Goal: Task Accomplishment & Management: Manage account settings

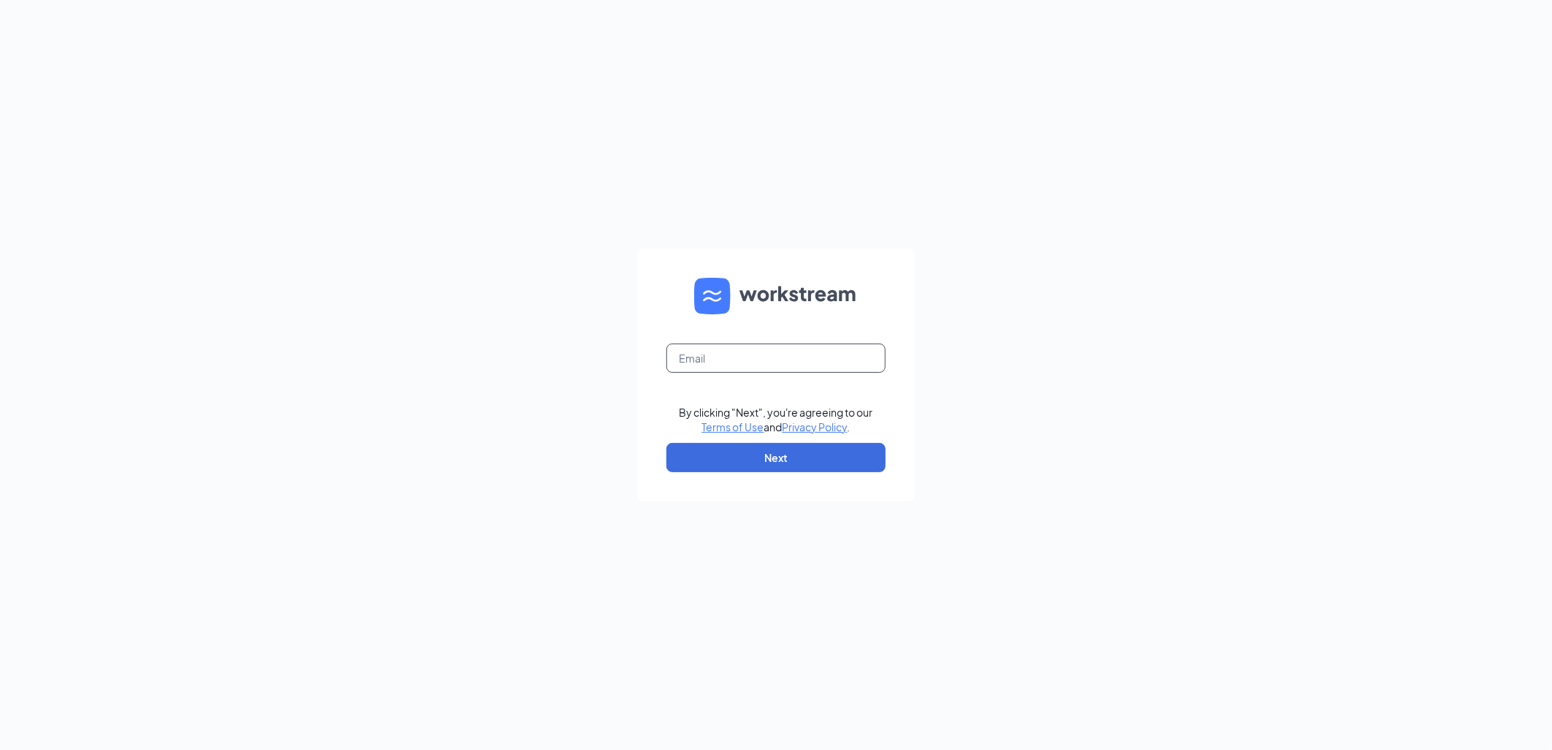
click at [712, 356] on input "text" at bounding box center [775, 357] width 219 height 29
type input "brian@culvers.biz"
click at [747, 449] on button "Next" at bounding box center [775, 457] width 219 height 29
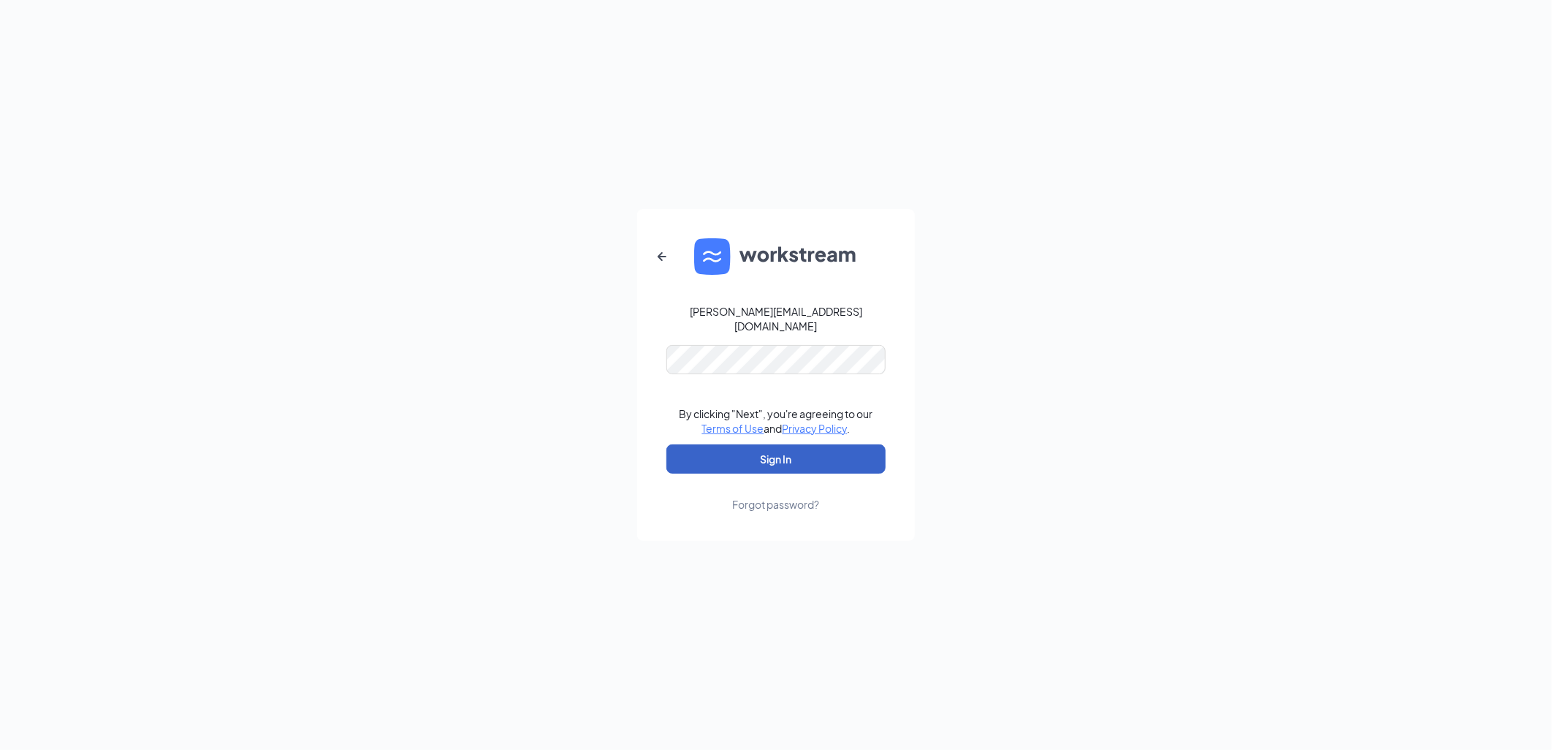
click at [731, 444] on button "Sign In" at bounding box center [775, 458] width 219 height 29
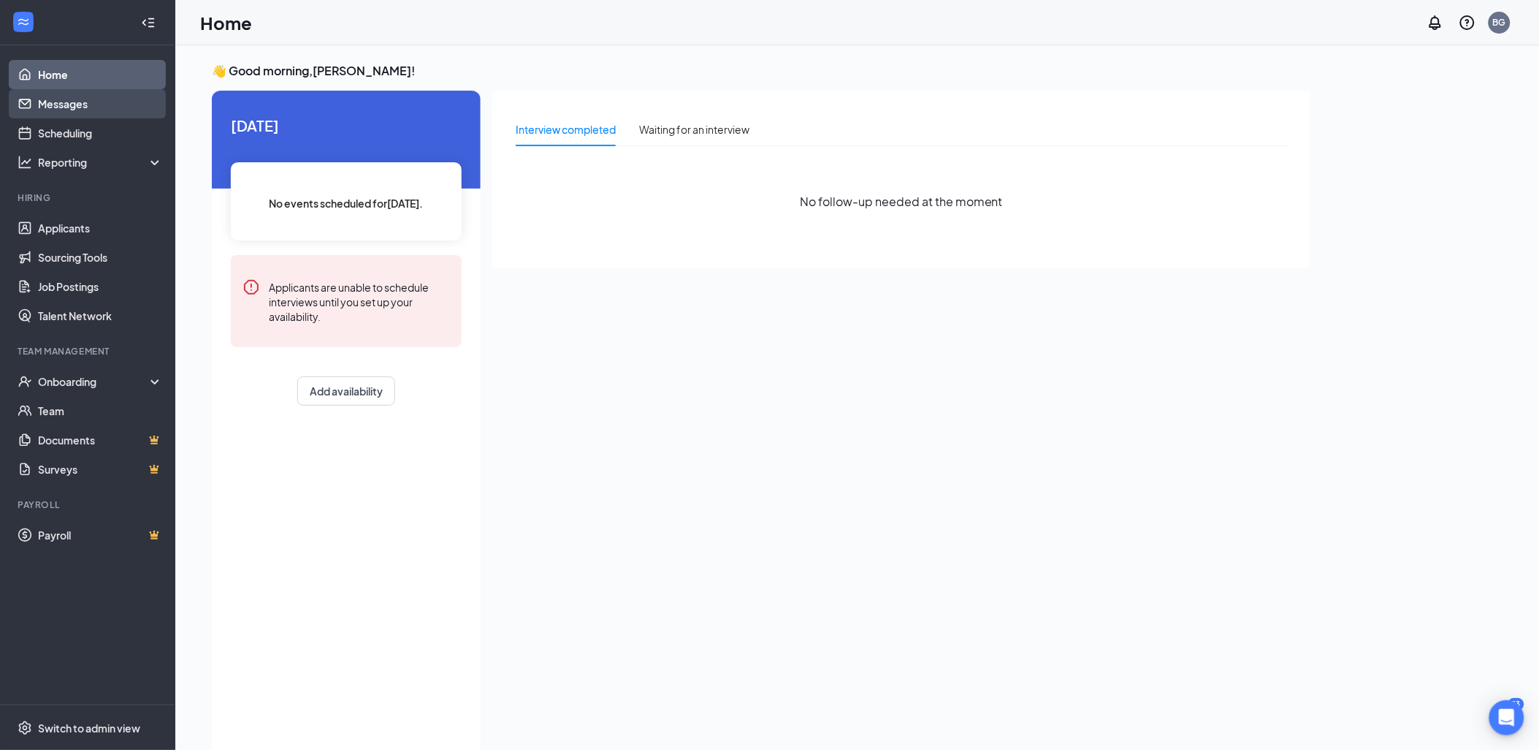
click at [58, 107] on link "Messages" at bounding box center [100, 103] width 125 height 29
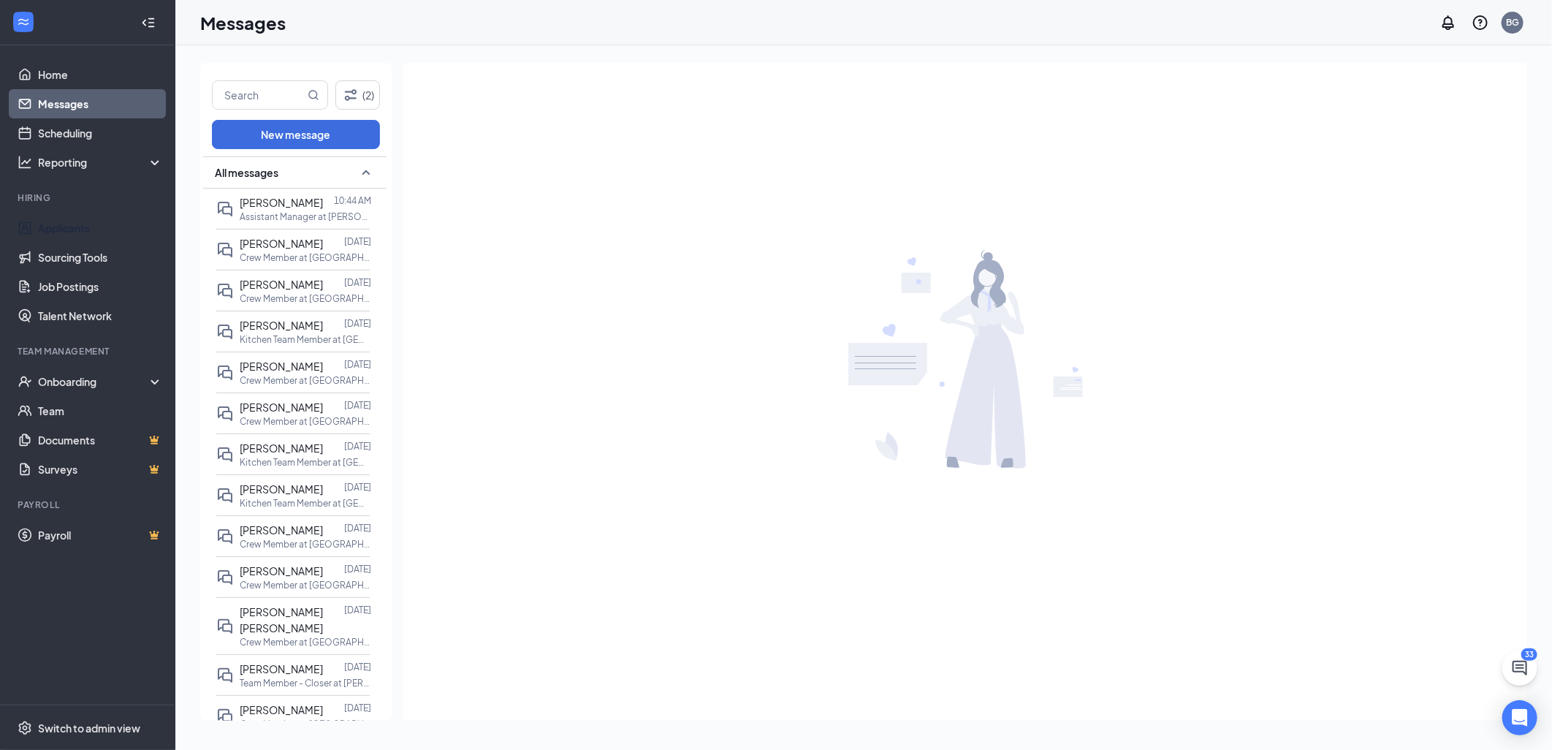
click at [77, 213] on ul "Applicants Sourcing Tools Job Postings Talent Network" at bounding box center [87, 271] width 175 height 117
click at [77, 228] on link "Applicants" at bounding box center [100, 227] width 125 height 29
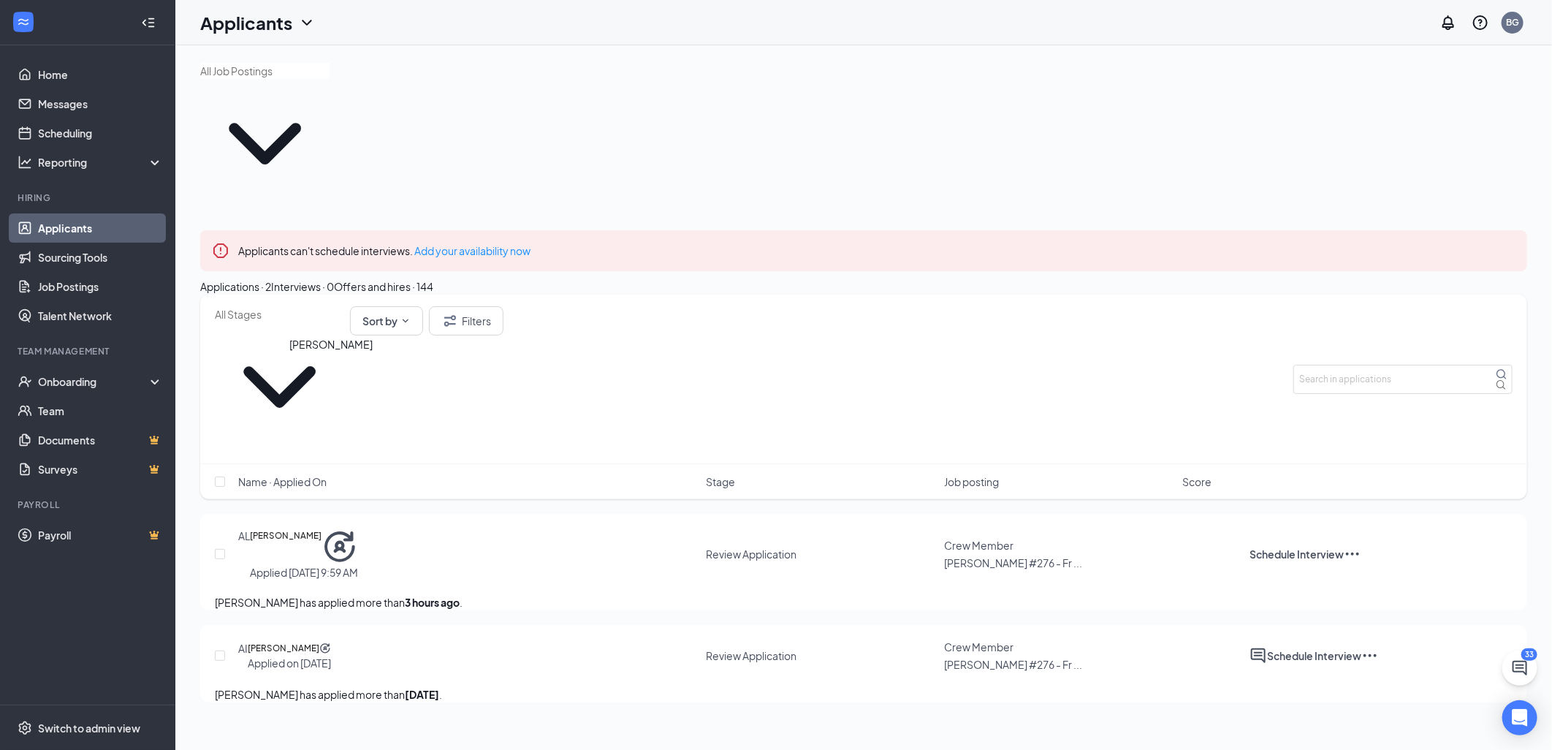
click at [321, 528] on h5 "[PERSON_NAME]" at bounding box center [286, 546] width 72 height 37
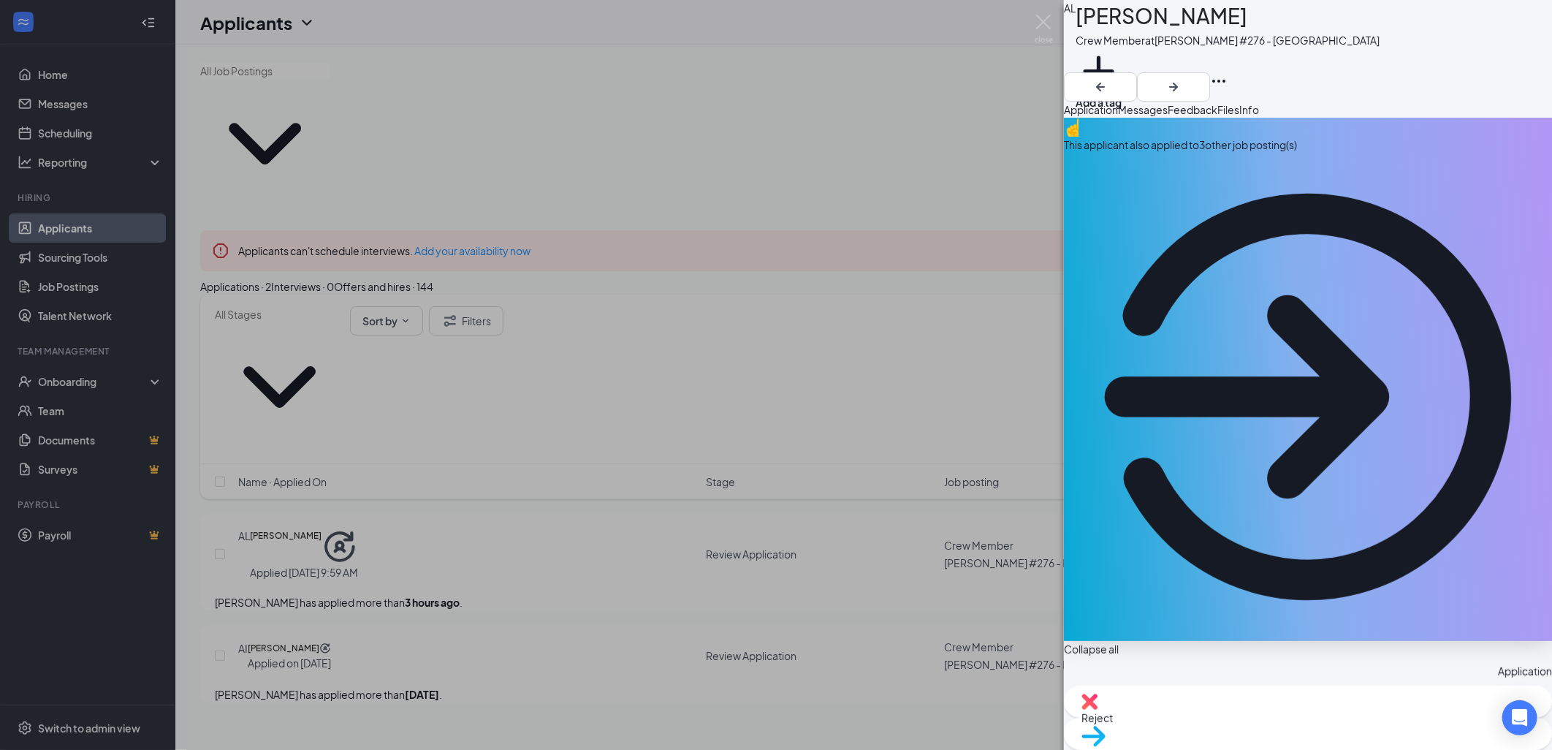
click at [1187, 173] on div "This applicant also applied to 3 other job posting(s)" at bounding box center [1308, 379] width 488 height 523
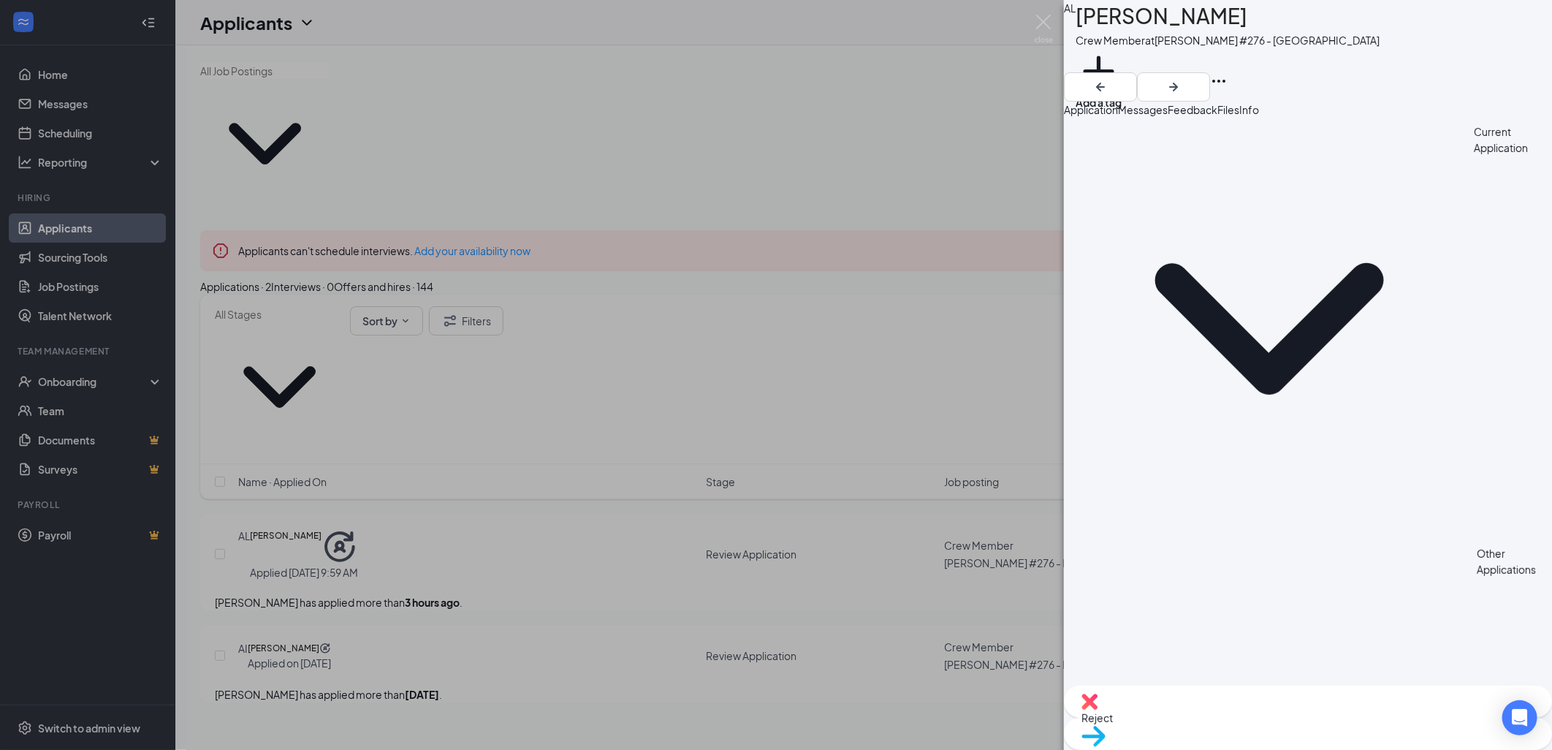
click at [1095, 116] on span "Application" at bounding box center [1091, 109] width 54 height 13
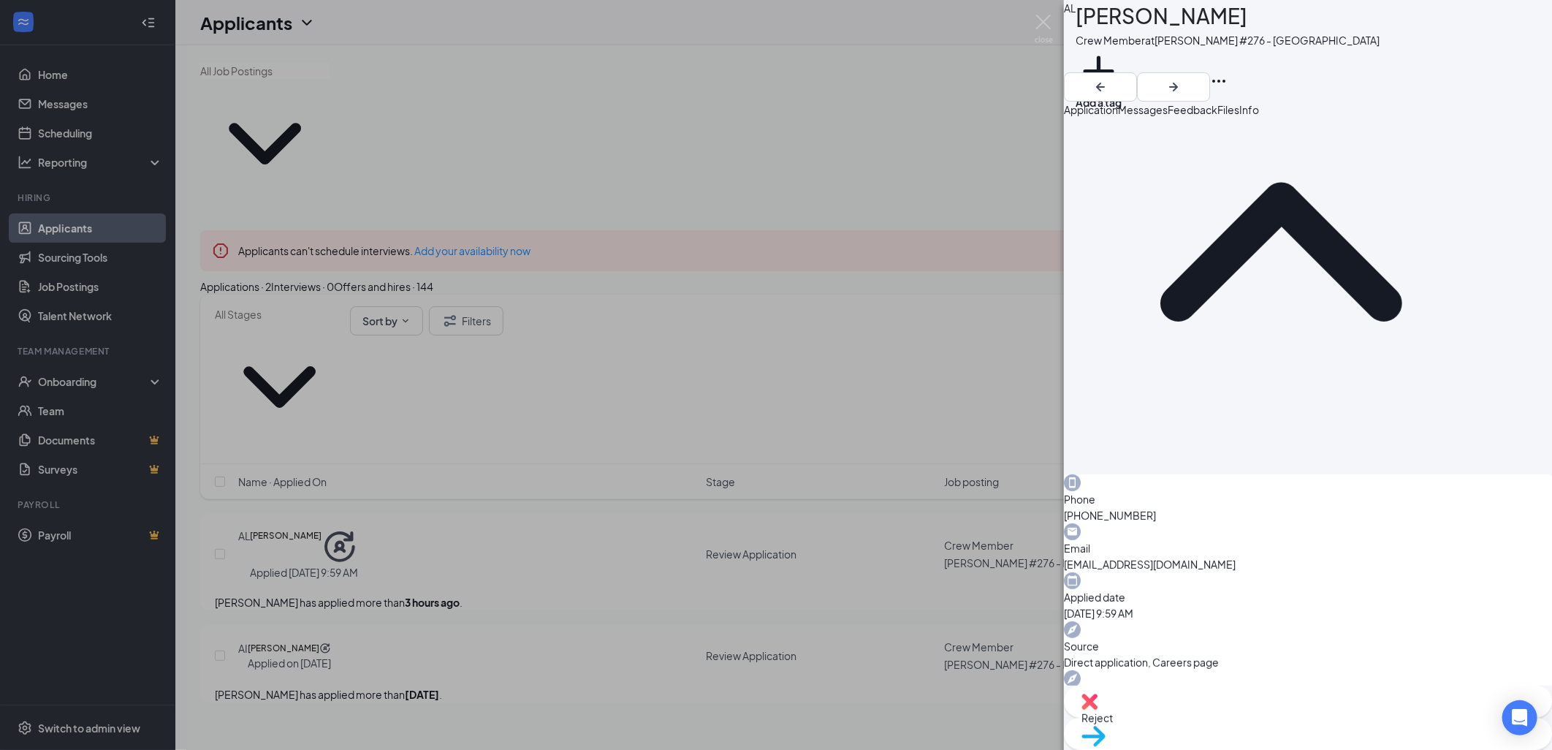
scroll to position [633, 0]
click at [1052, 23] on img at bounding box center [1044, 29] width 18 height 28
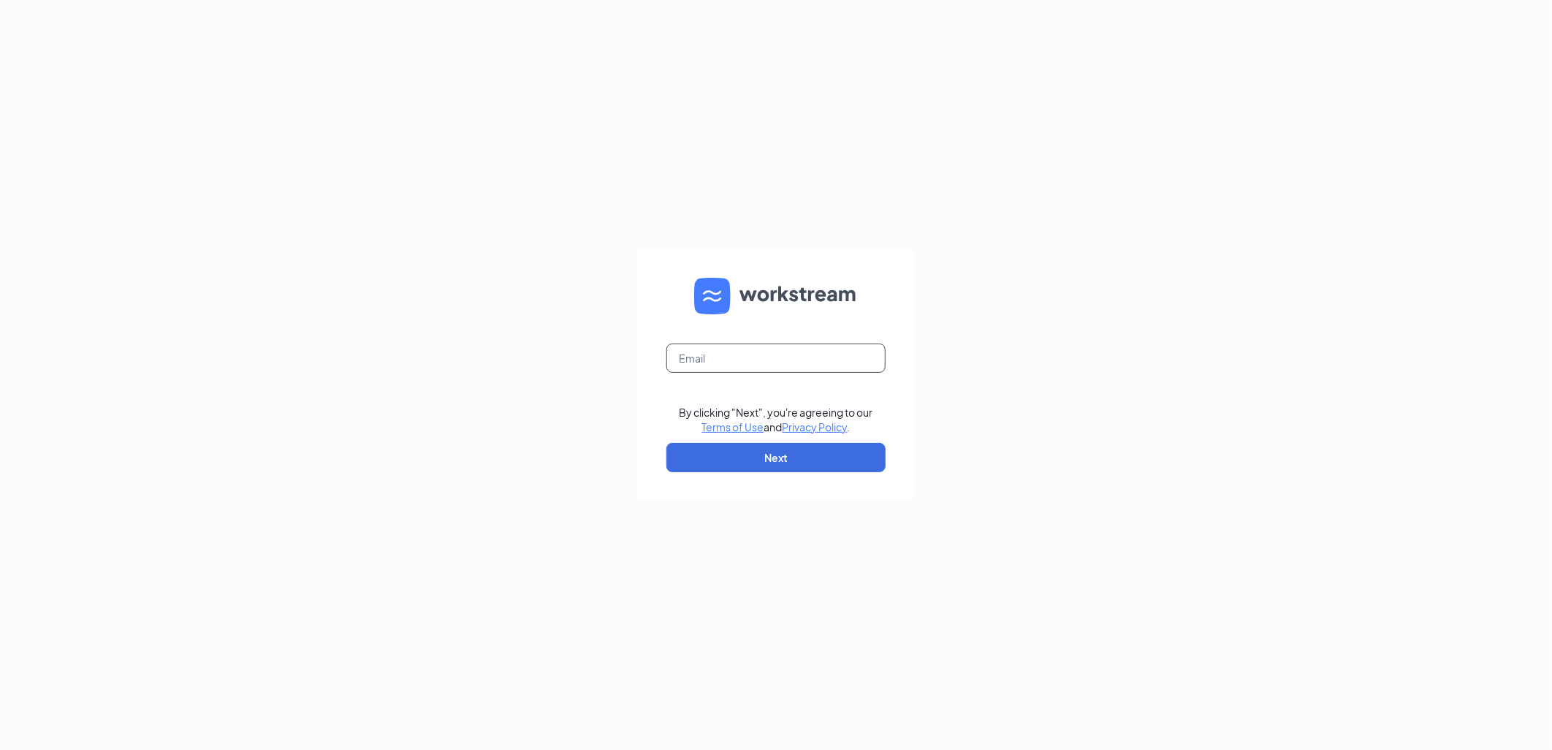
click at [699, 346] on input "text" at bounding box center [775, 357] width 219 height 29
type input "brian@culvers.biz"
click at [715, 454] on button "Next" at bounding box center [775, 457] width 219 height 29
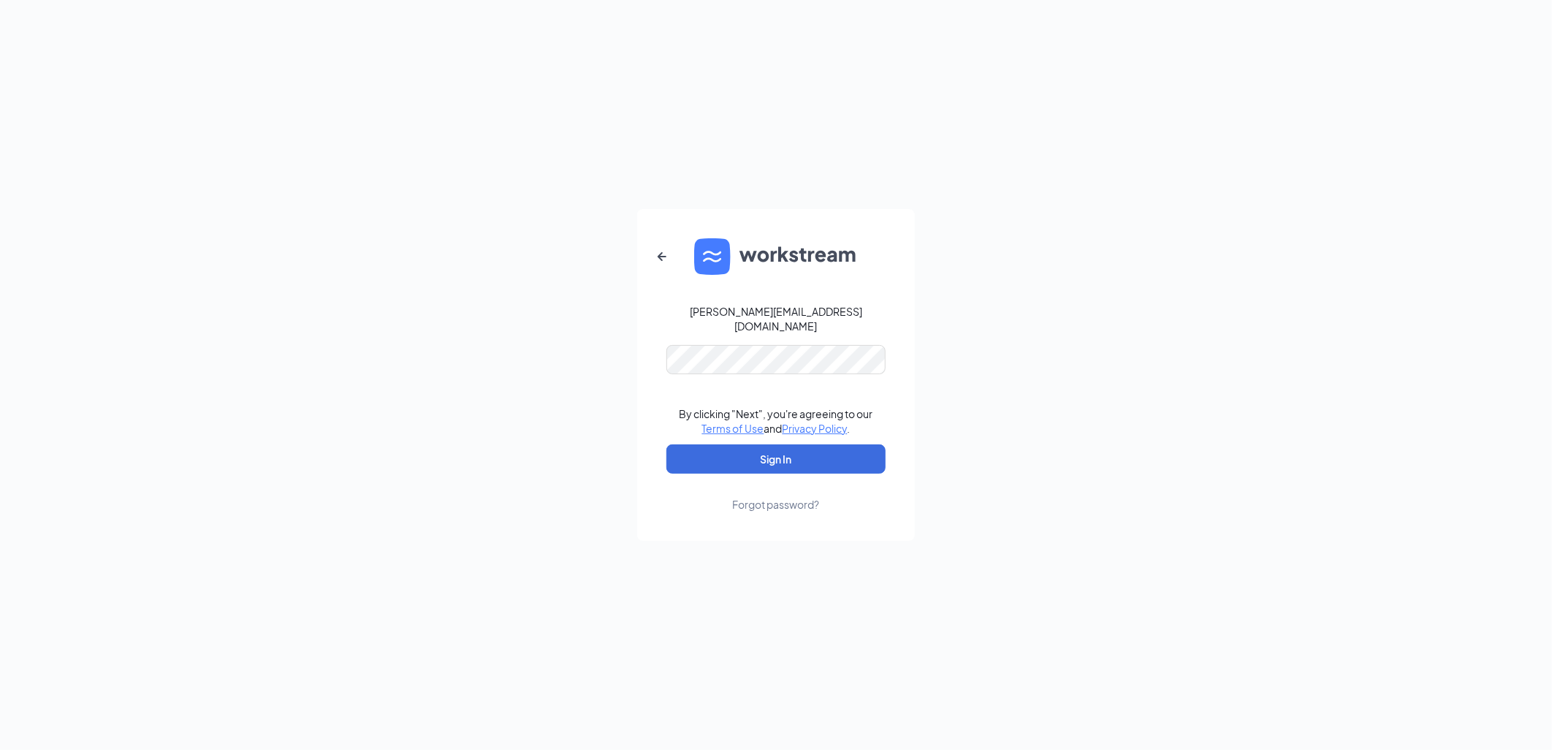
click at [718, 434] on form "brian@culvers.biz By clicking "Next", you're agreeing to our Terms of Use and P…" at bounding box center [776, 375] width 278 height 332
click at [721, 444] on button "Sign In" at bounding box center [775, 458] width 219 height 29
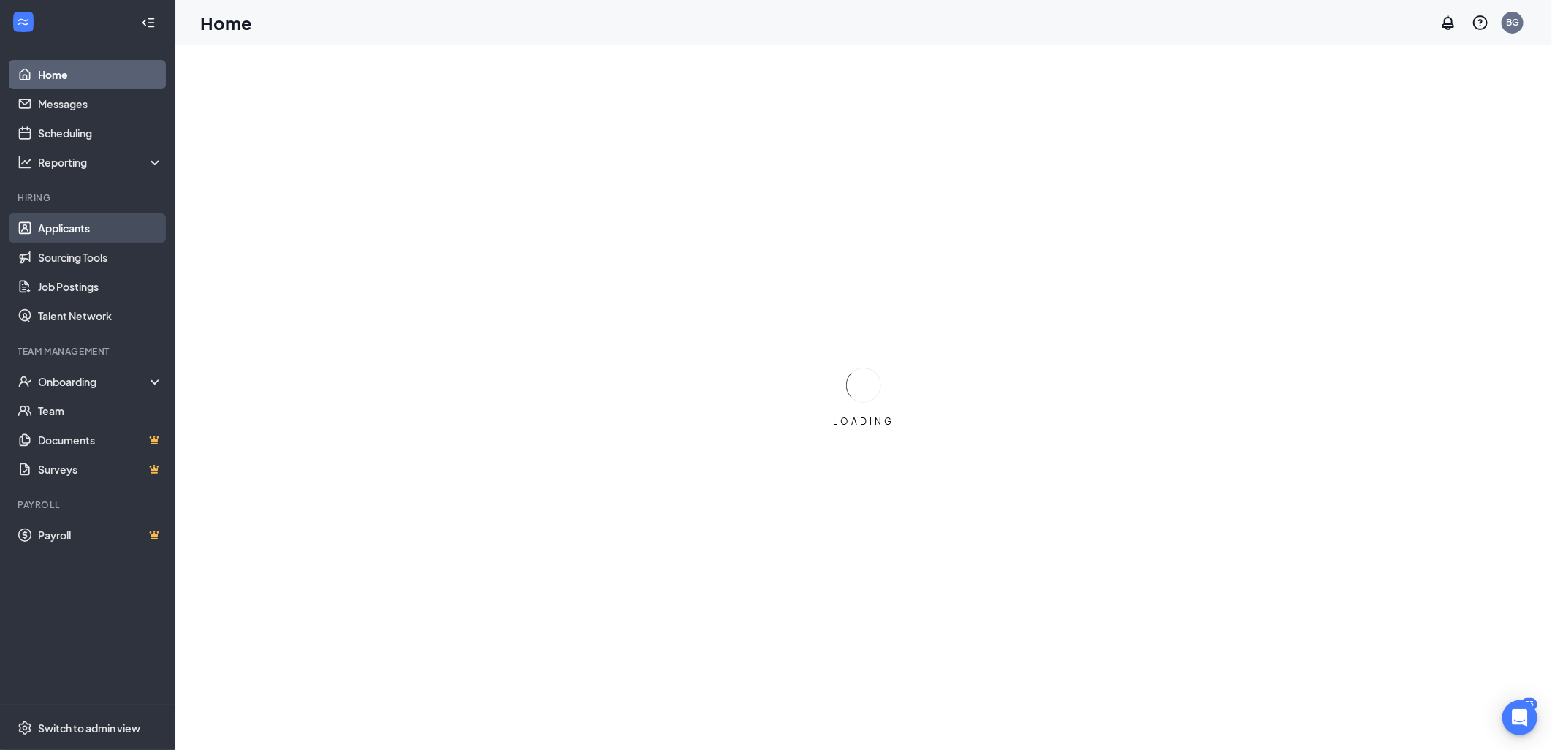
click at [96, 235] on link "Applicants" at bounding box center [100, 227] width 125 height 29
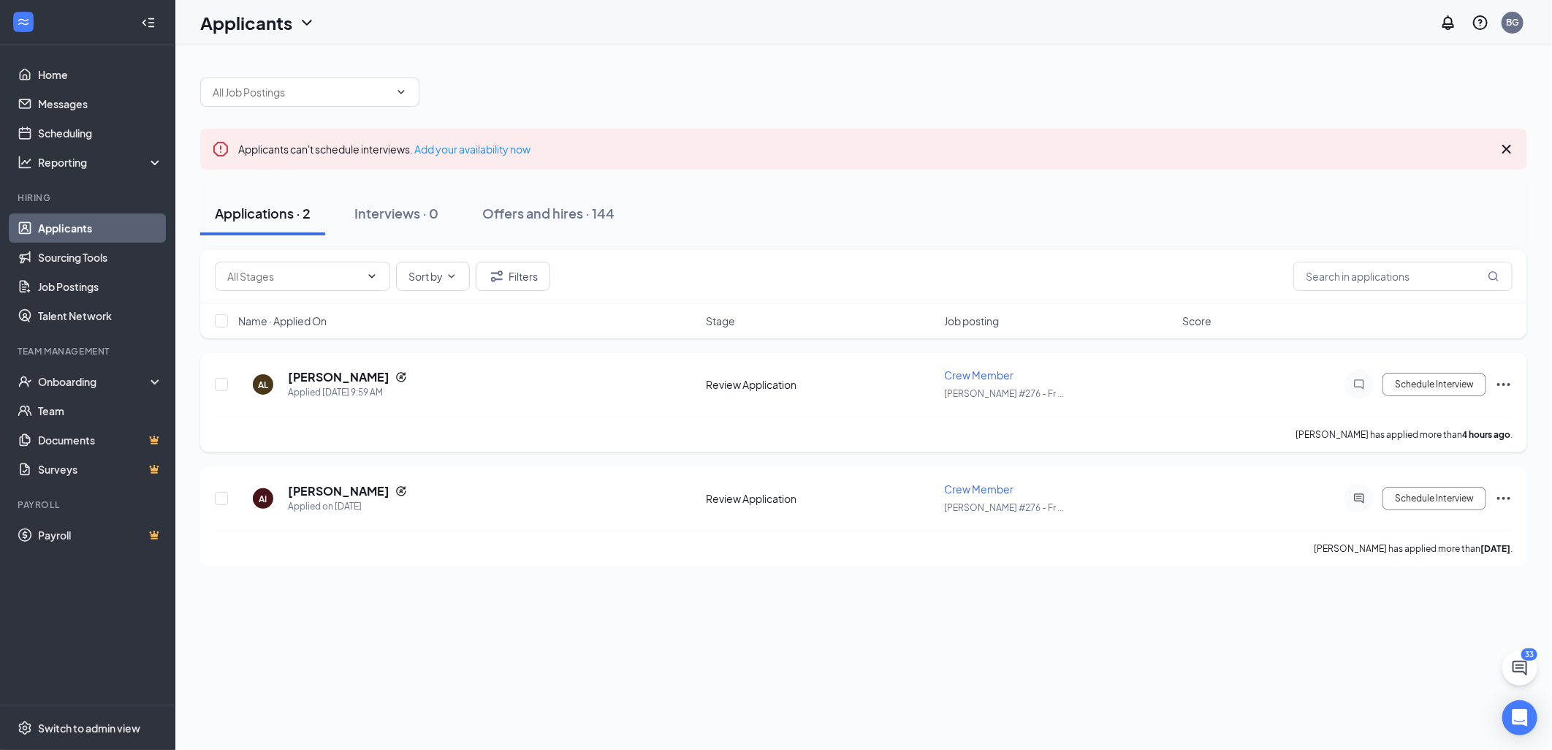
click at [1510, 390] on icon "Ellipses" at bounding box center [1504, 385] width 18 height 18
click at [1405, 377] on button "Schedule Interview" at bounding box center [1434, 384] width 104 height 23
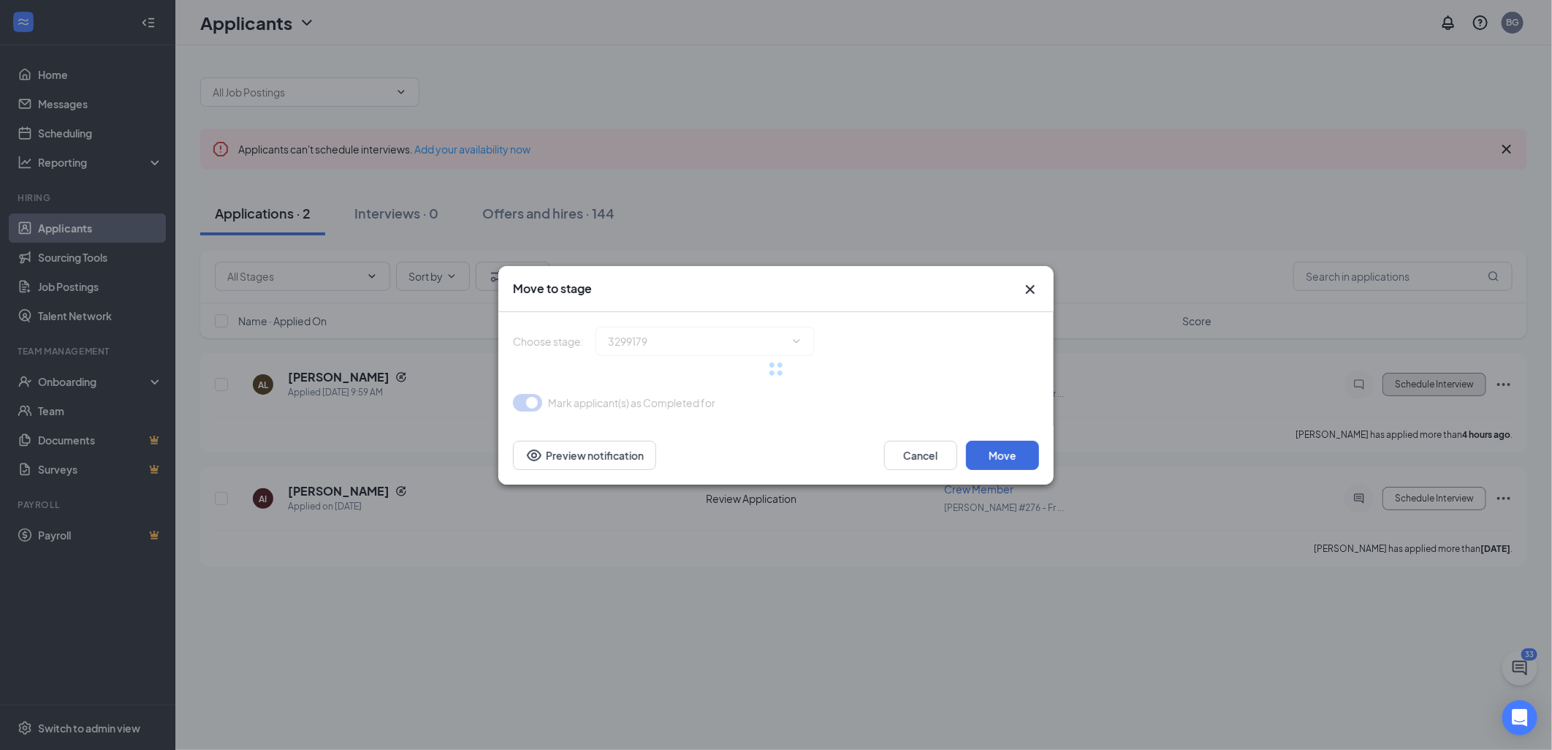
type input "Onsite Interview (next stage)"
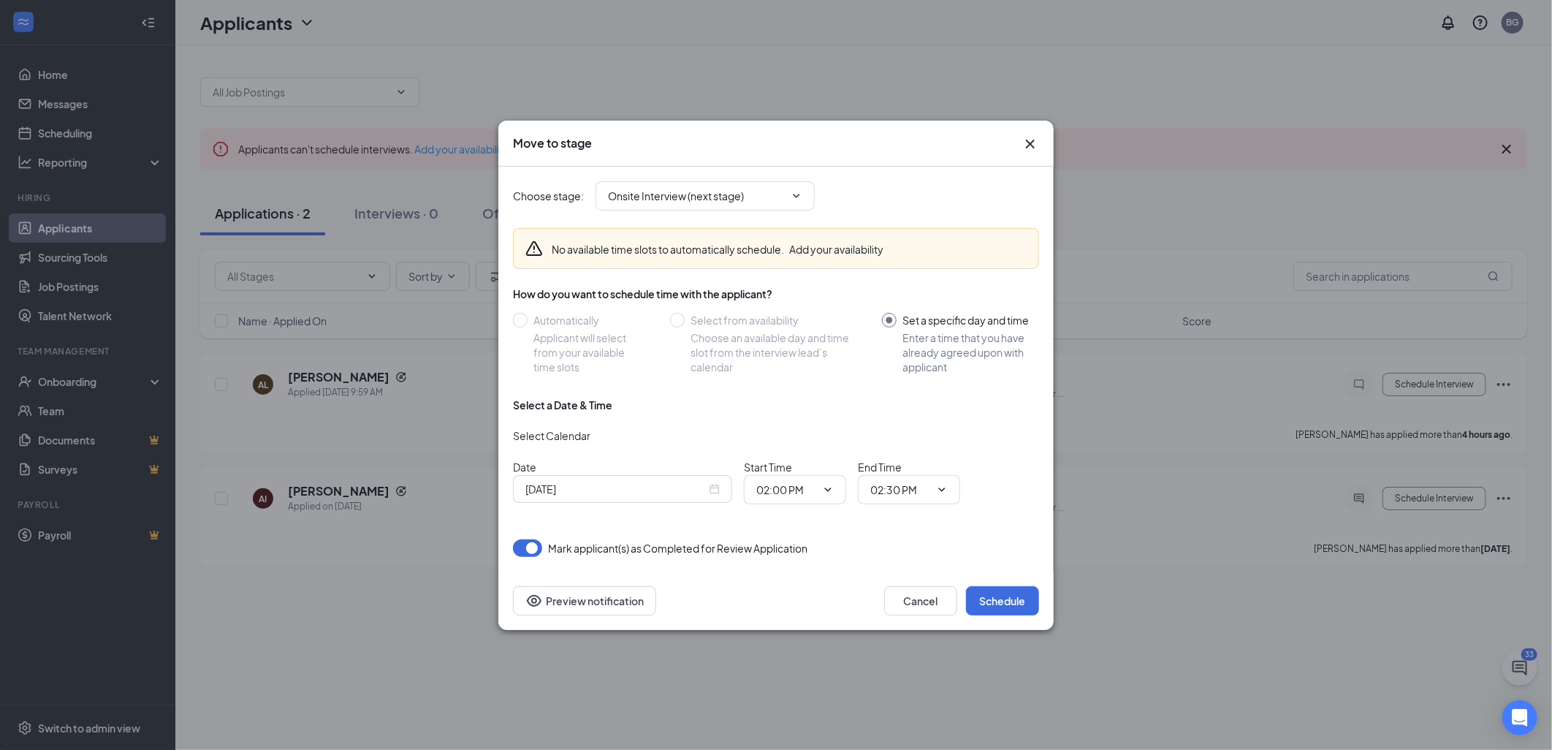
click at [717, 487] on div "[DATE]" at bounding box center [622, 489] width 194 height 16
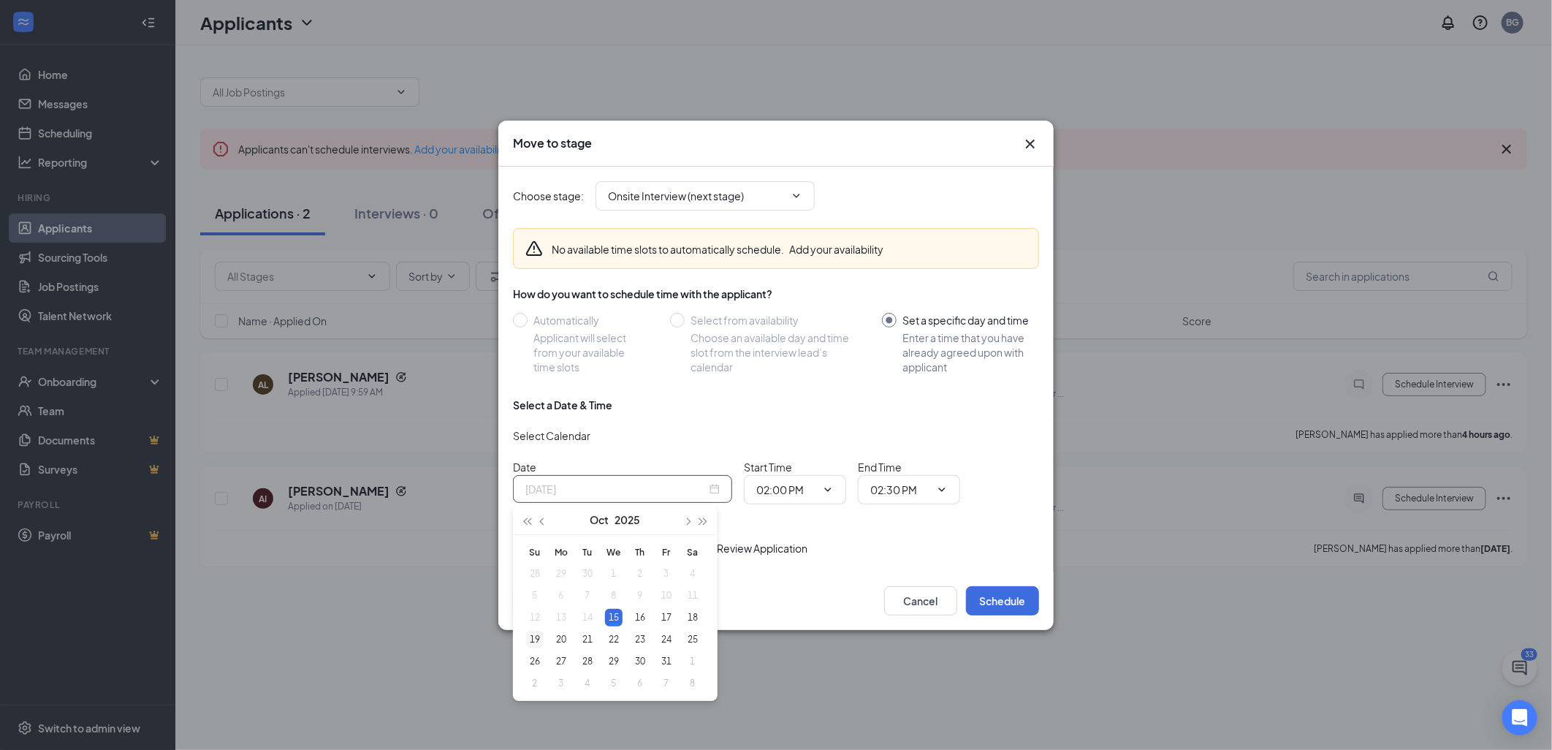
type input "[DATE]"
click at [535, 639] on div "19" at bounding box center [535, 640] width 18 height 18
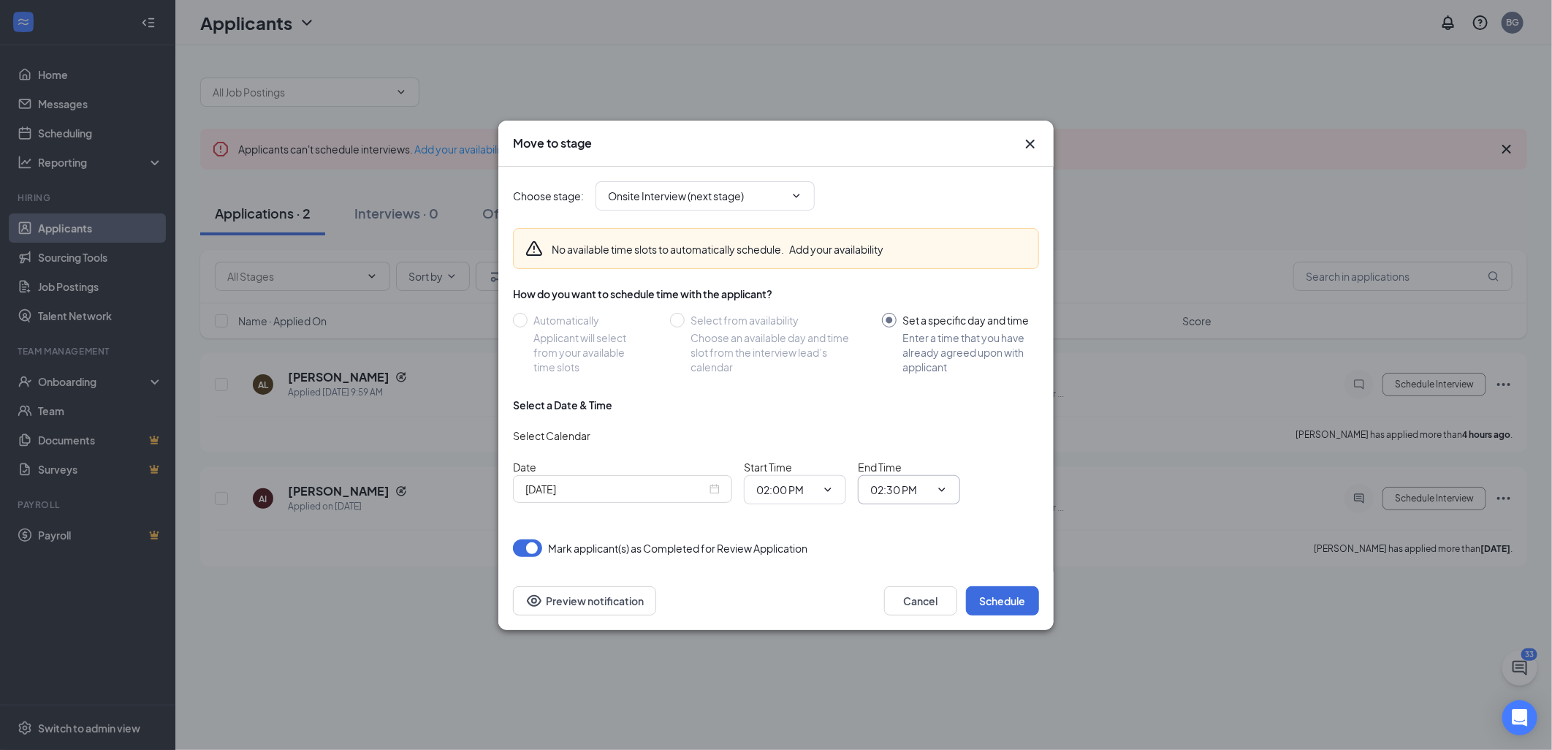
click at [947, 495] on span "02:30 PM" at bounding box center [909, 489] width 102 height 29
click at [943, 495] on span "02:30 PM" at bounding box center [909, 489] width 102 height 29
click at [943, 491] on icon "ChevronDown" at bounding box center [942, 490] width 12 height 12
click at [905, 405] on div "02:15 PM" at bounding box center [903, 406] width 43 height 16
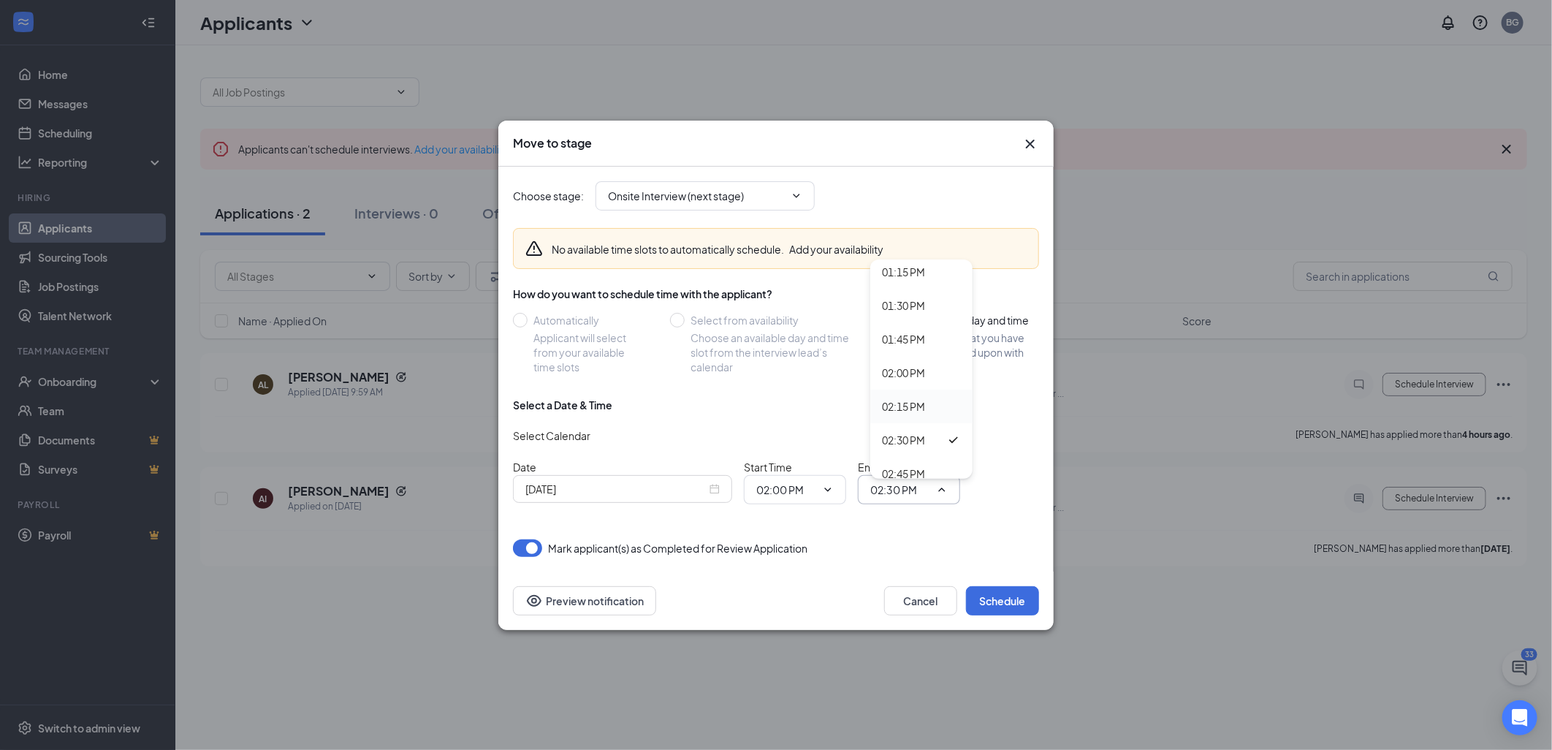
type input "02:15 PM"
click at [707, 491] on div "[DATE]" at bounding box center [622, 489] width 194 height 16
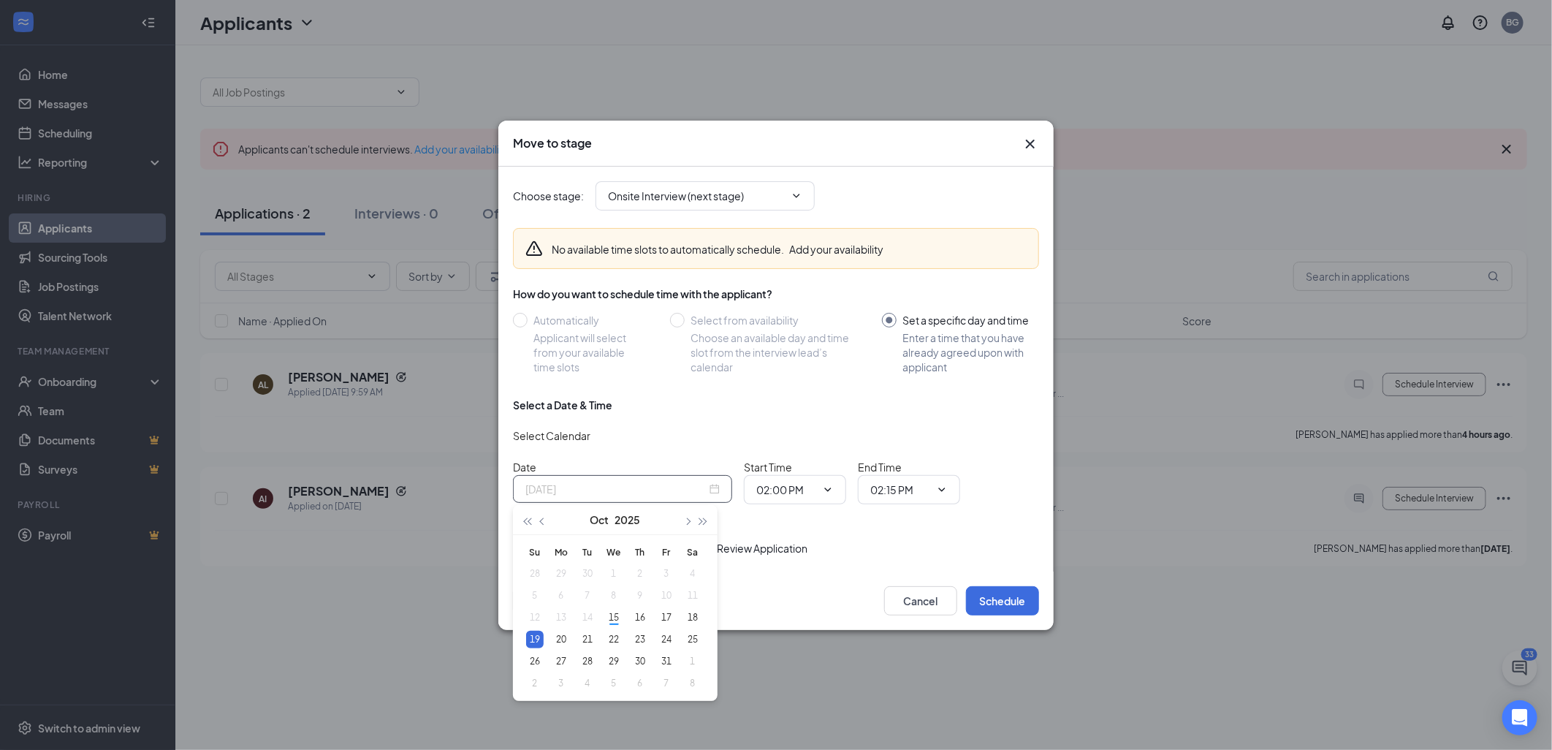
click at [533, 644] on div "19" at bounding box center [535, 640] width 18 height 18
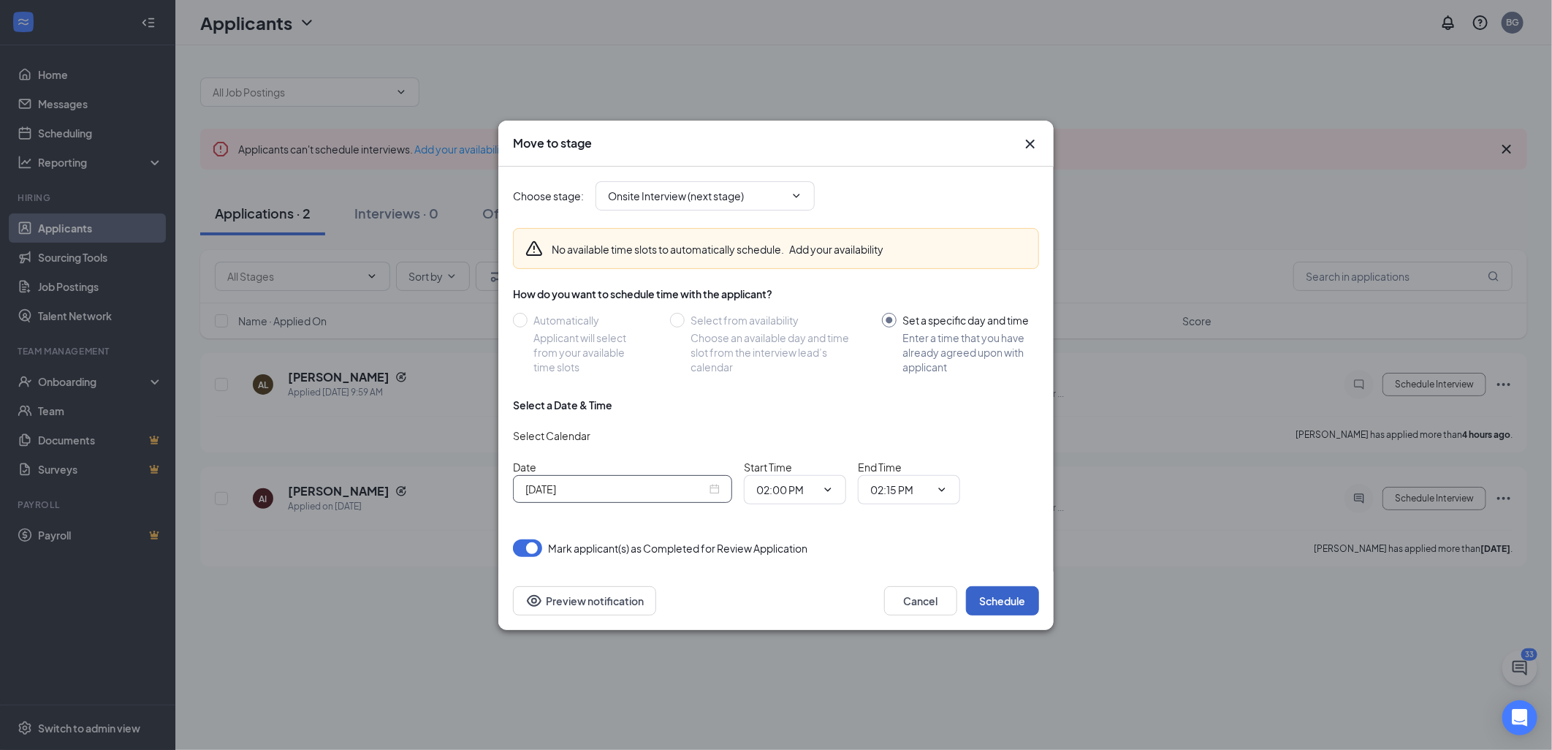
click at [988, 605] on button "Schedule" at bounding box center [1002, 600] width 73 height 29
